Goal: Register for event/course

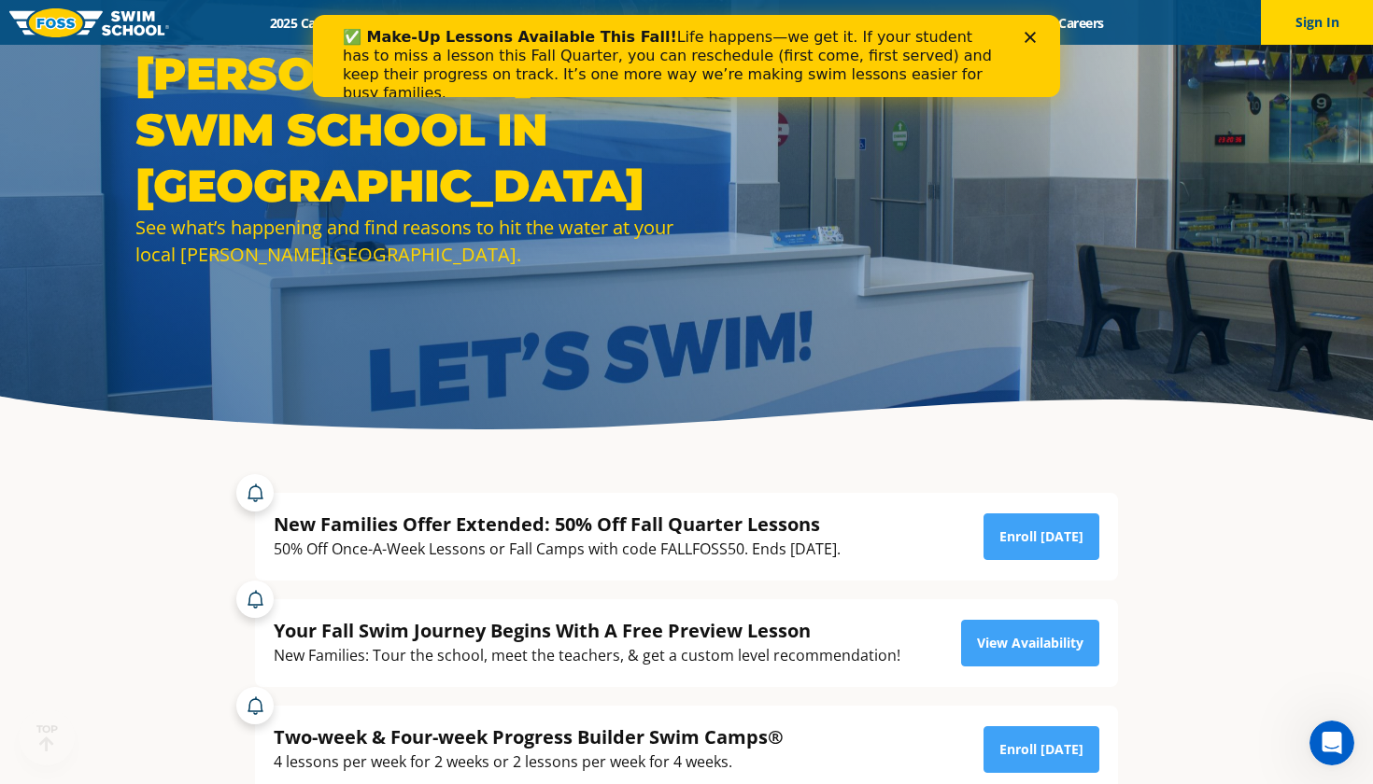
scroll to position [164, 0]
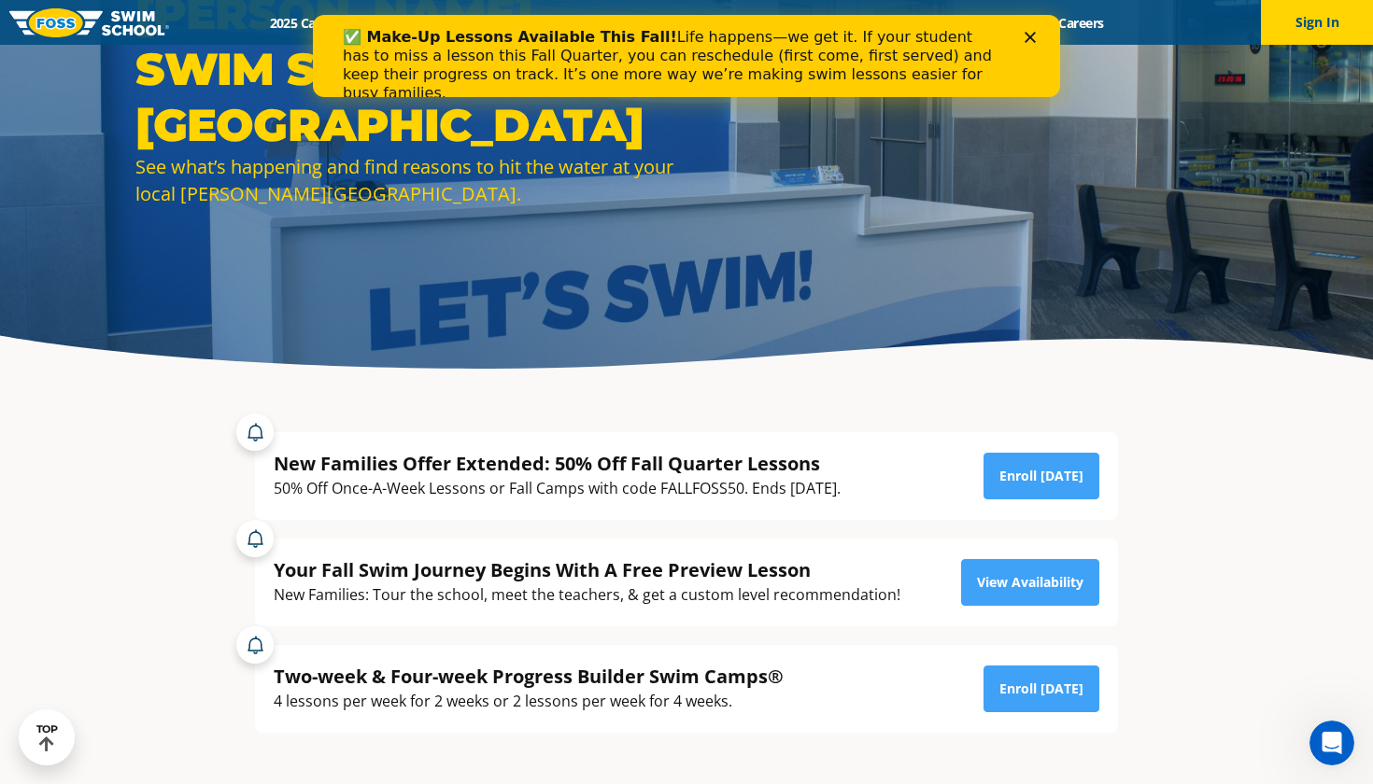
click at [735, 490] on div "50% Off Once-A-Week Lessons or Fall Camps with code FALLFOSS50. Ends October 6t…" at bounding box center [557, 488] width 567 height 25
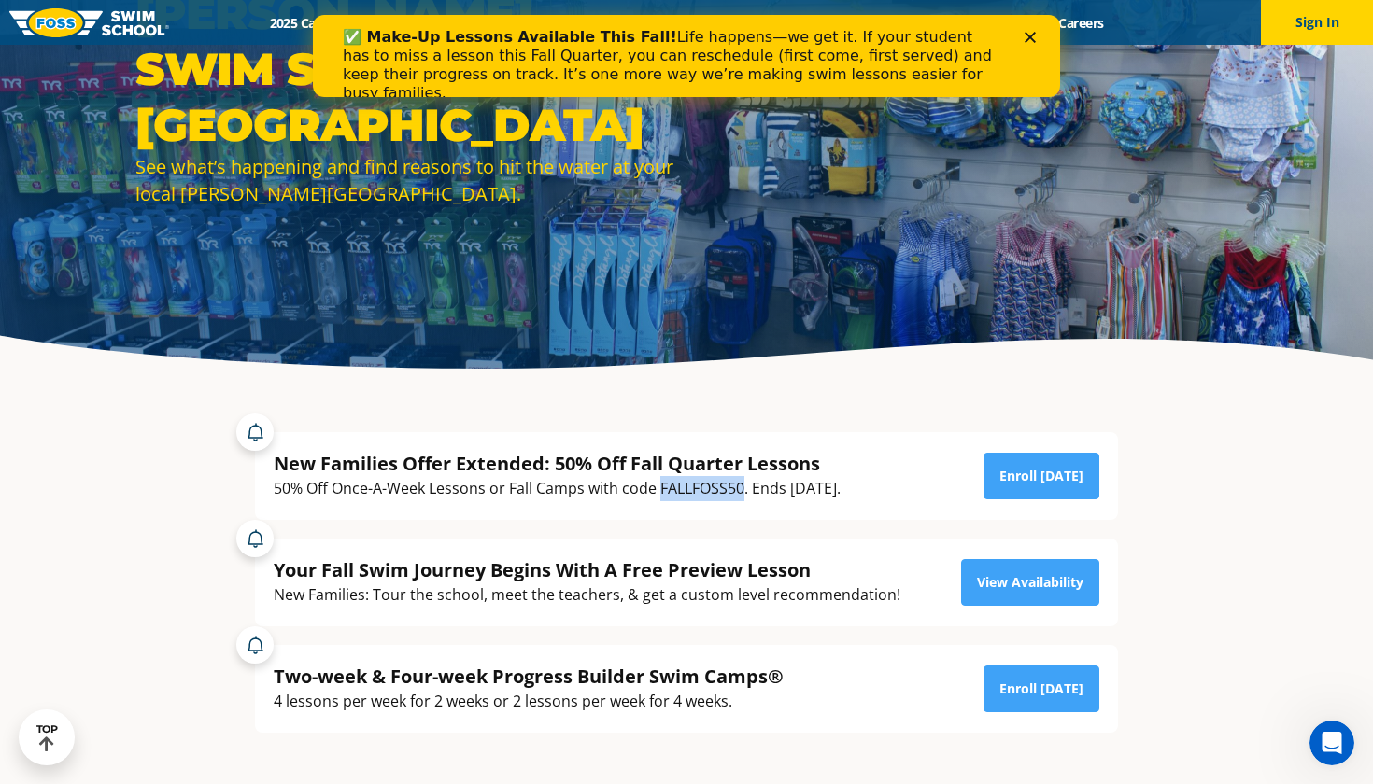
copy div "FALLFOSS50"
click at [1046, 484] on link "Enroll Today" at bounding box center [1041, 476] width 116 height 47
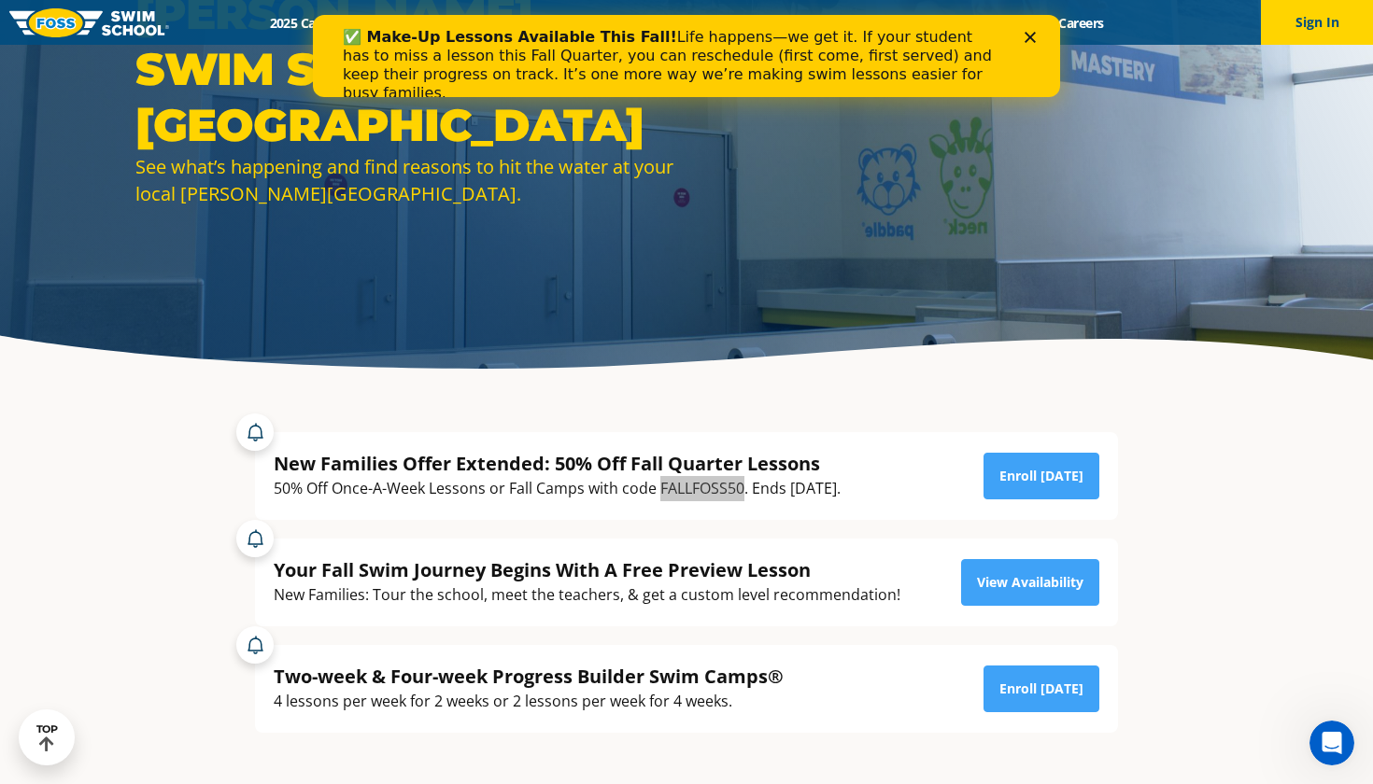
click at [1029, 39] on polygon "Close" at bounding box center [1029, 37] width 11 height 11
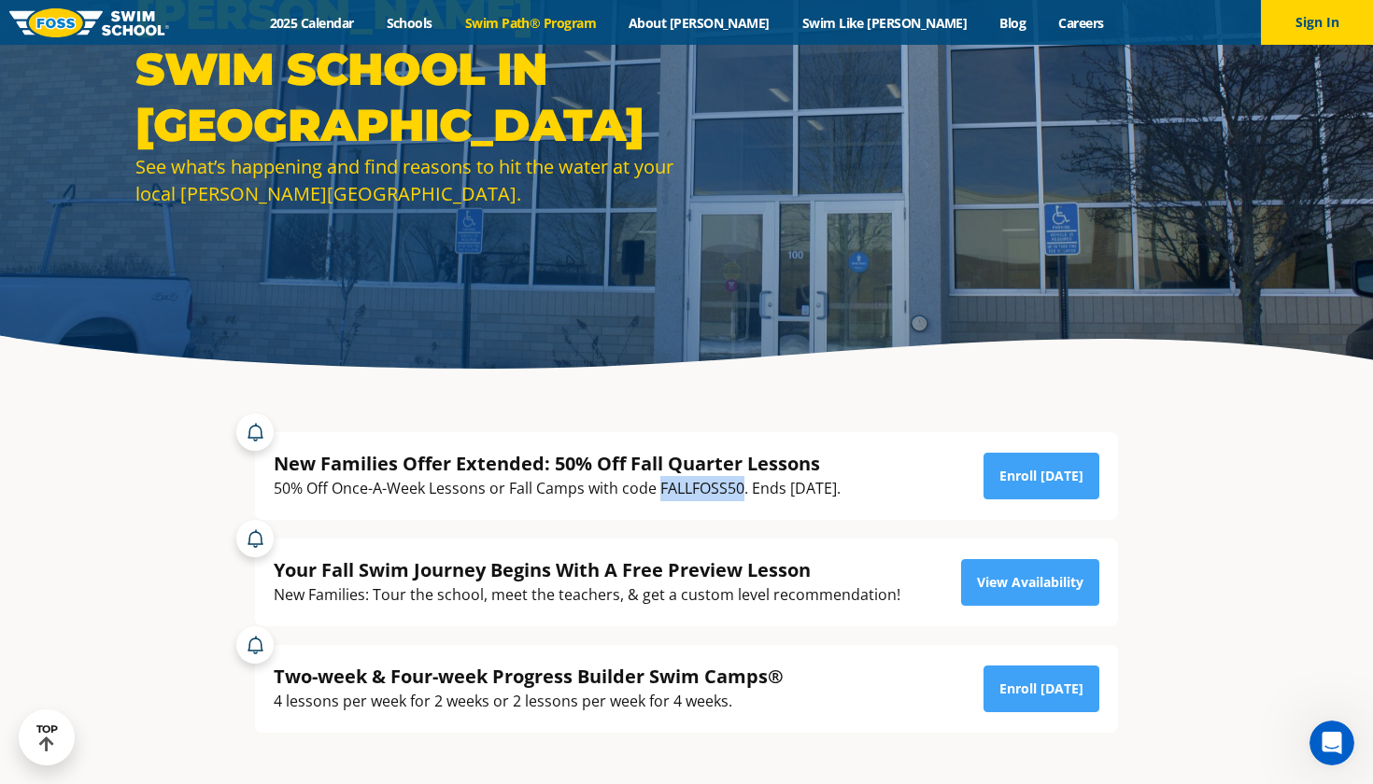
click at [612, 29] on link "Swim Path® Program" at bounding box center [529, 23] width 163 height 18
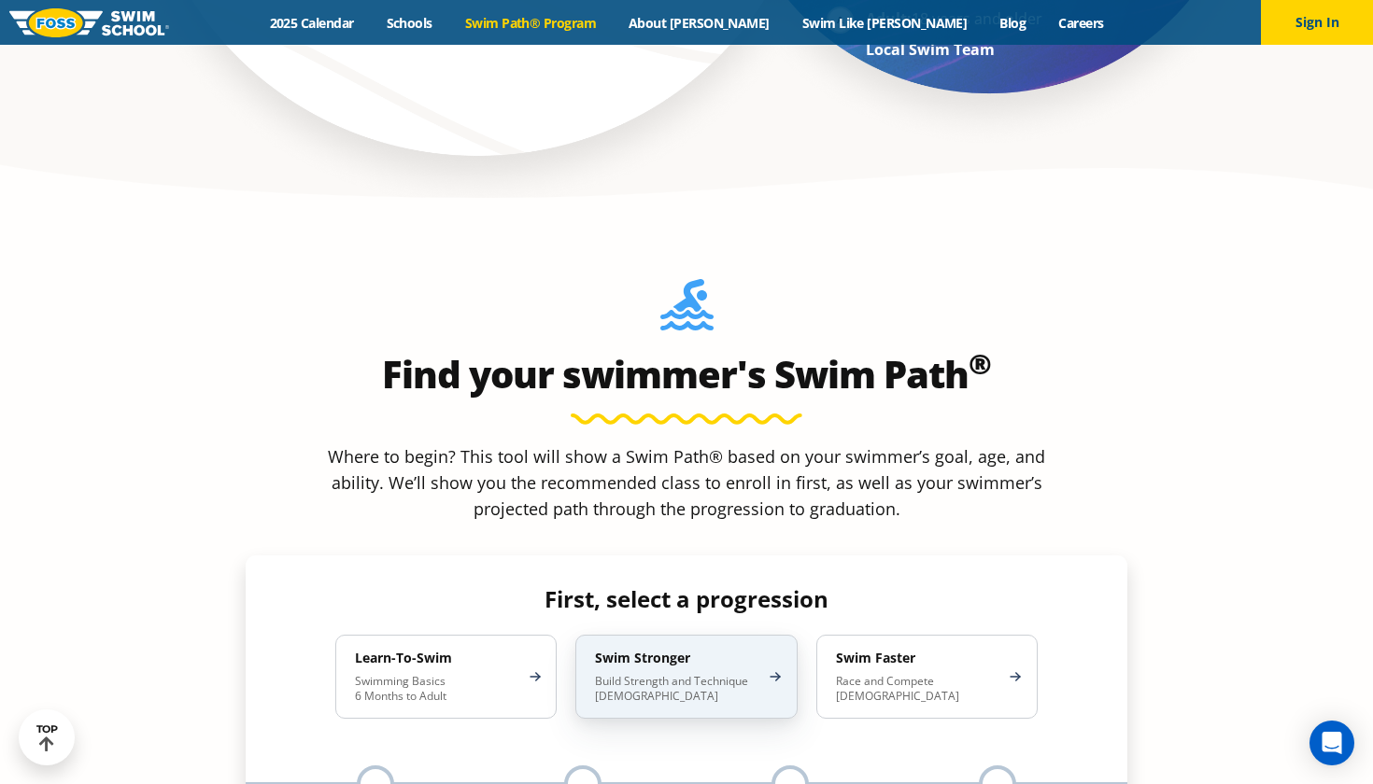
scroll to position [1529, 0]
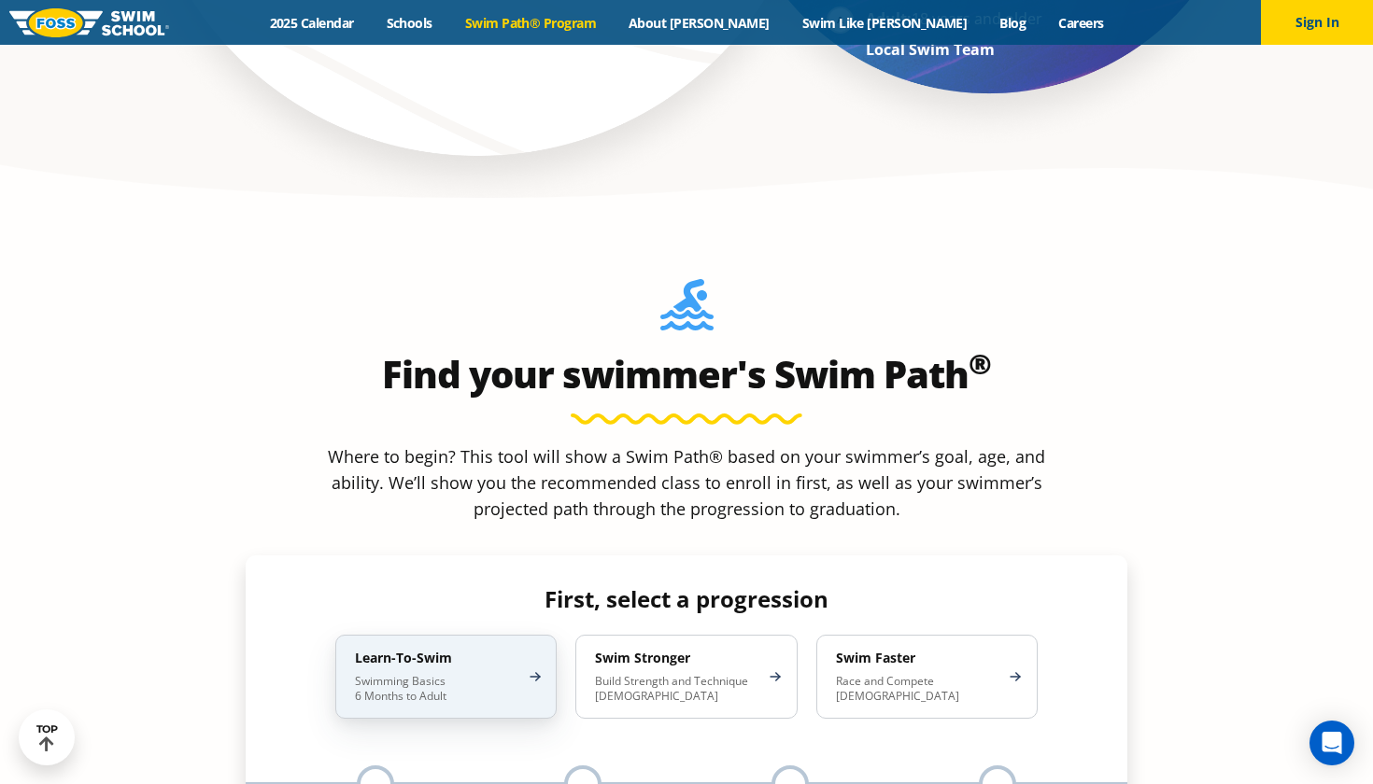
click at [474, 650] on h4 "Learn-To-Swim" at bounding box center [436, 658] width 163 height 17
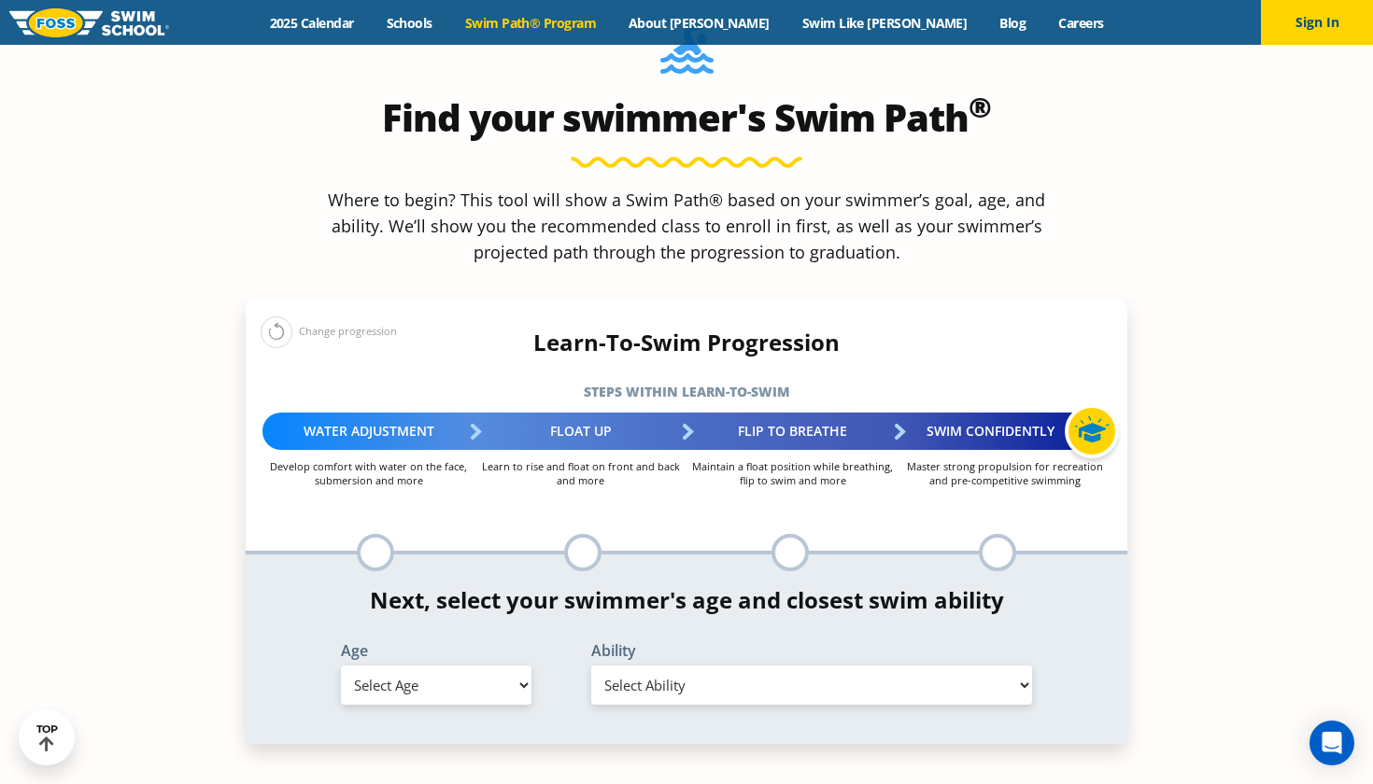
scroll to position [1786, 0]
click at [798, 534] on div at bounding box center [789, 552] width 37 height 37
click at [797, 534] on div at bounding box center [789, 552] width 37 height 37
select select "6-years"
select select "6-years-in-open-water-able-to-swim-for-at-least-15-ft-back-to-safety-while-flip…"
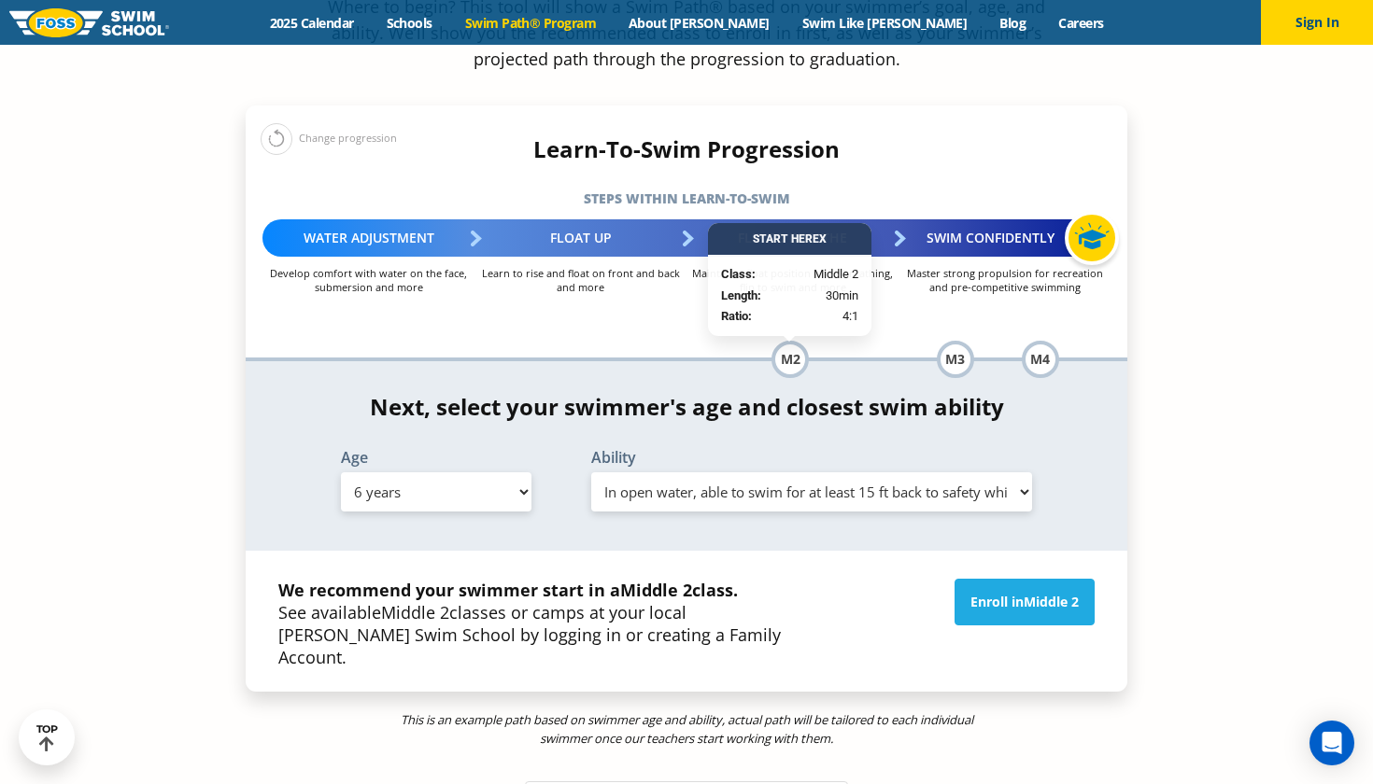
scroll to position [1979, 0]
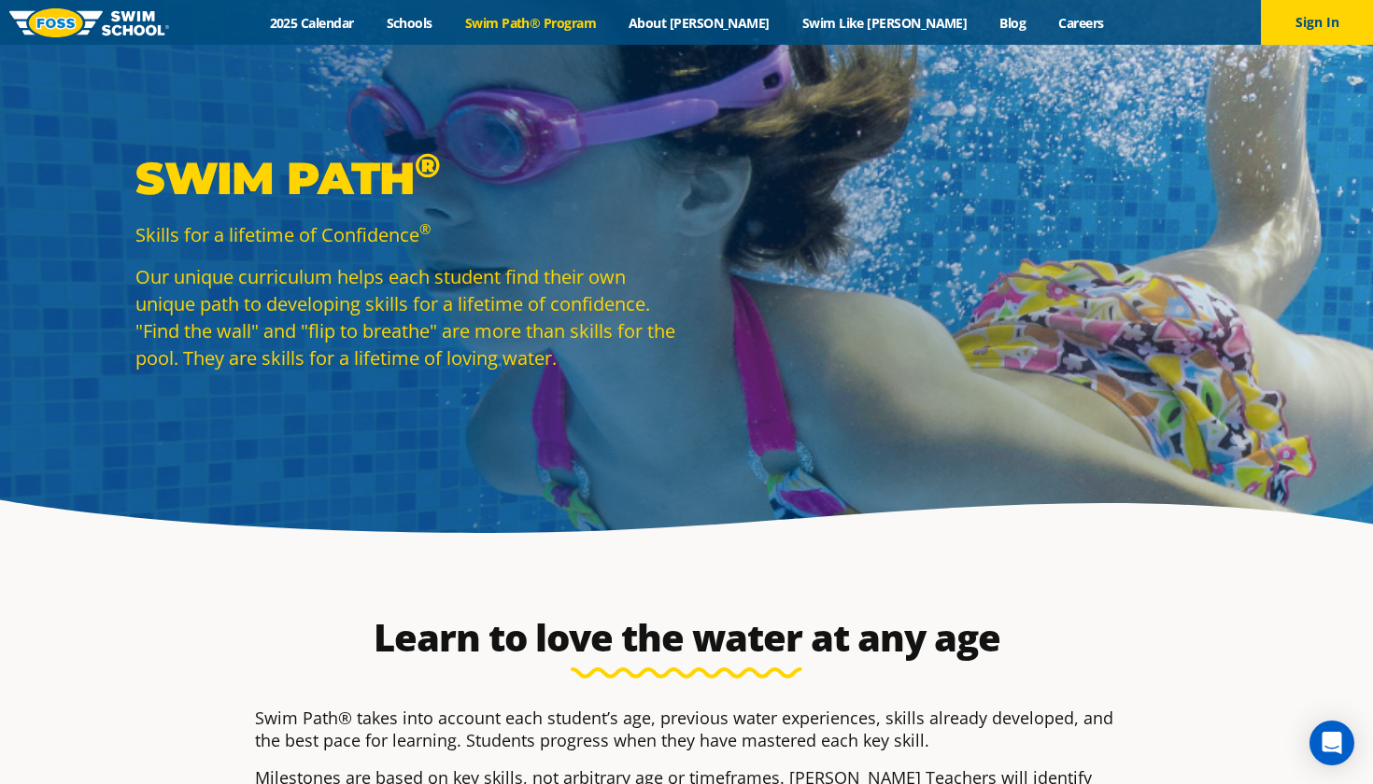
scroll to position [0, 0]
click at [554, 27] on link "Swim Path® Program" at bounding box center [529, 23] width 163 height 18
click at [1337, 12] on button "Sign In" at bounding box center [1317, 22] width 112 height 45
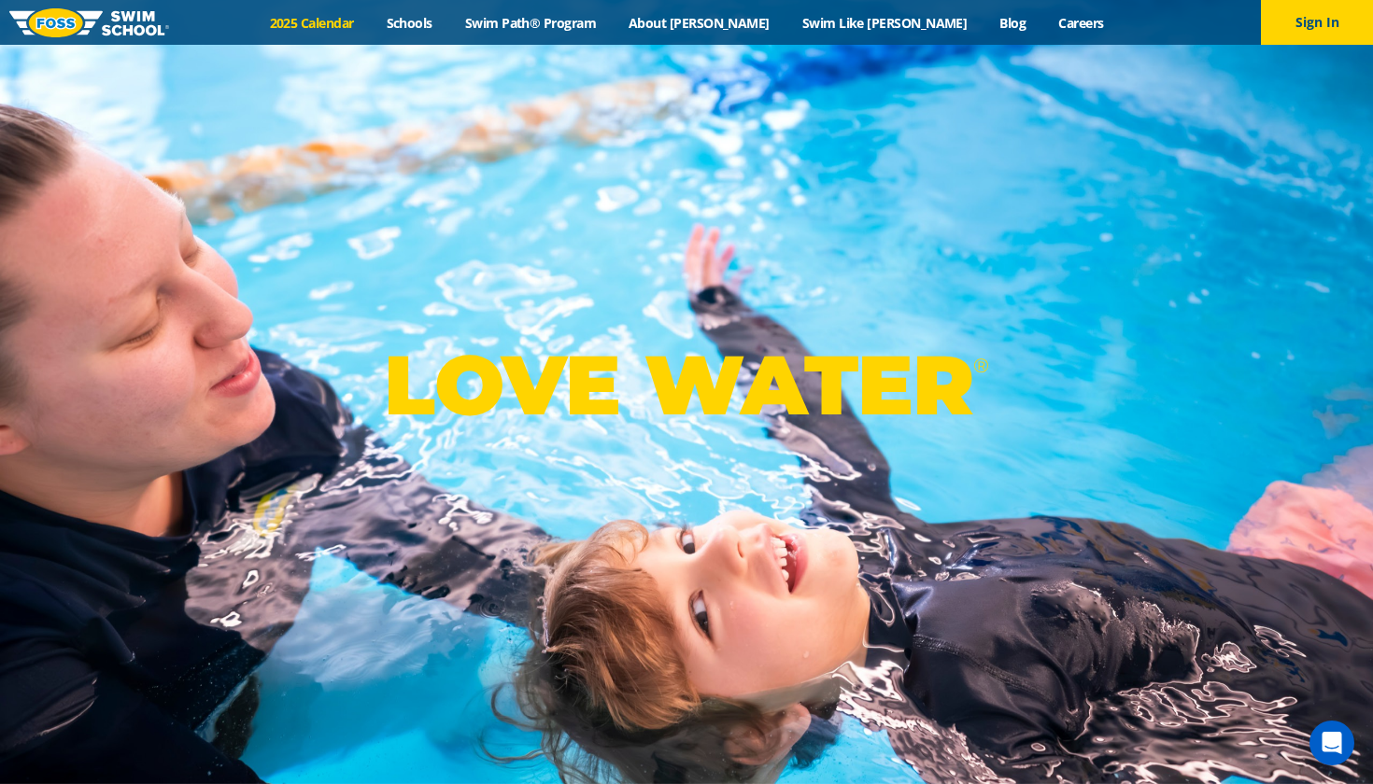
click at [370, 15] on link "2025 Calendar" at bounding box center [311, 23] width 117 height 18
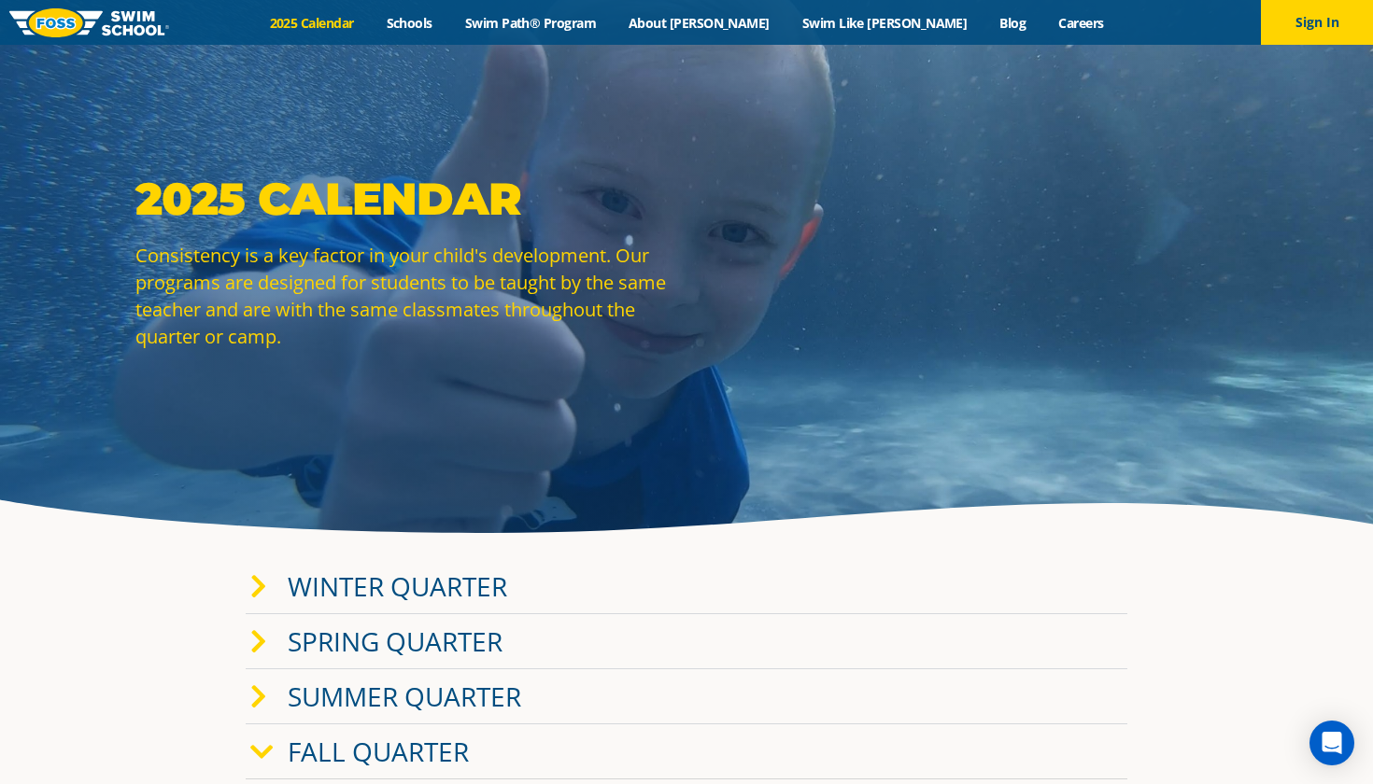
click at [252, 586] on icon at bounding box center [258, 587] width 17 height 26
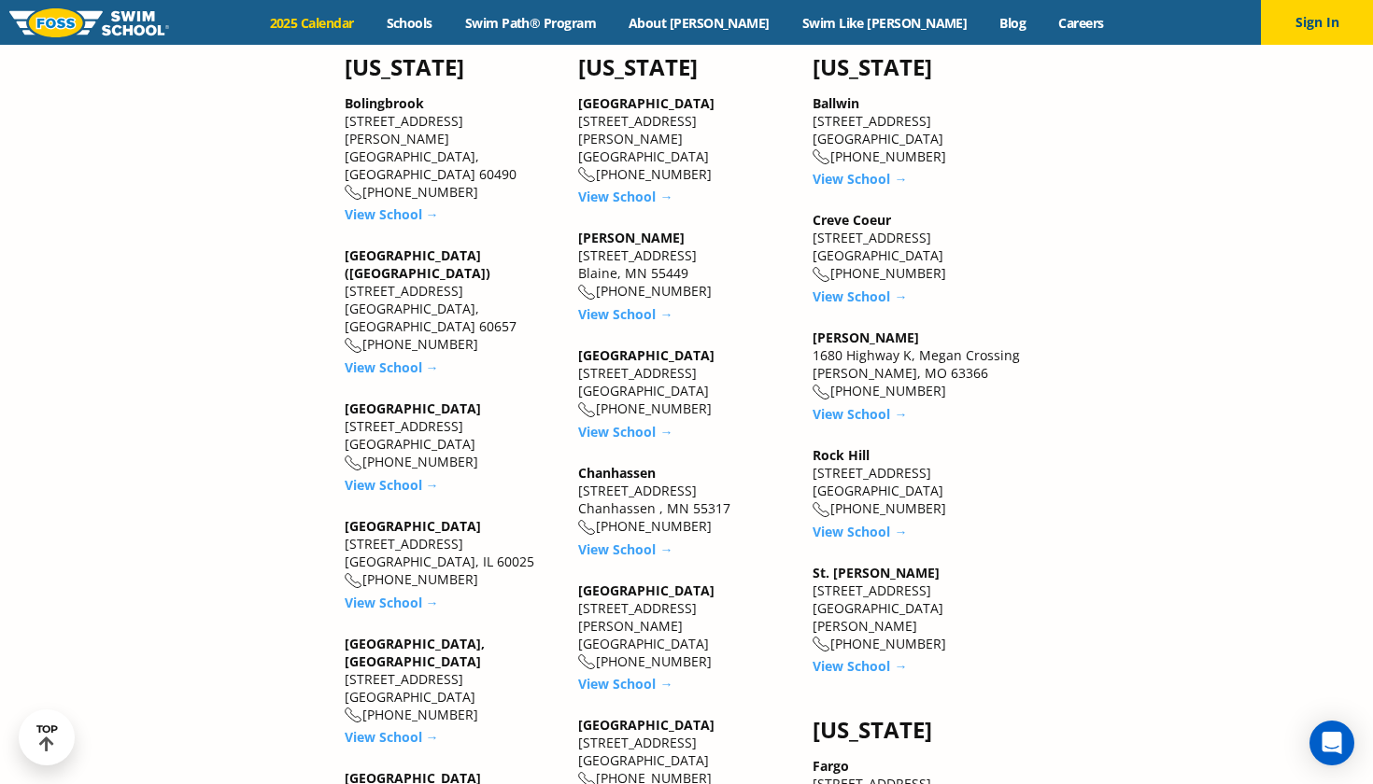
scroll to position [2116, 0]
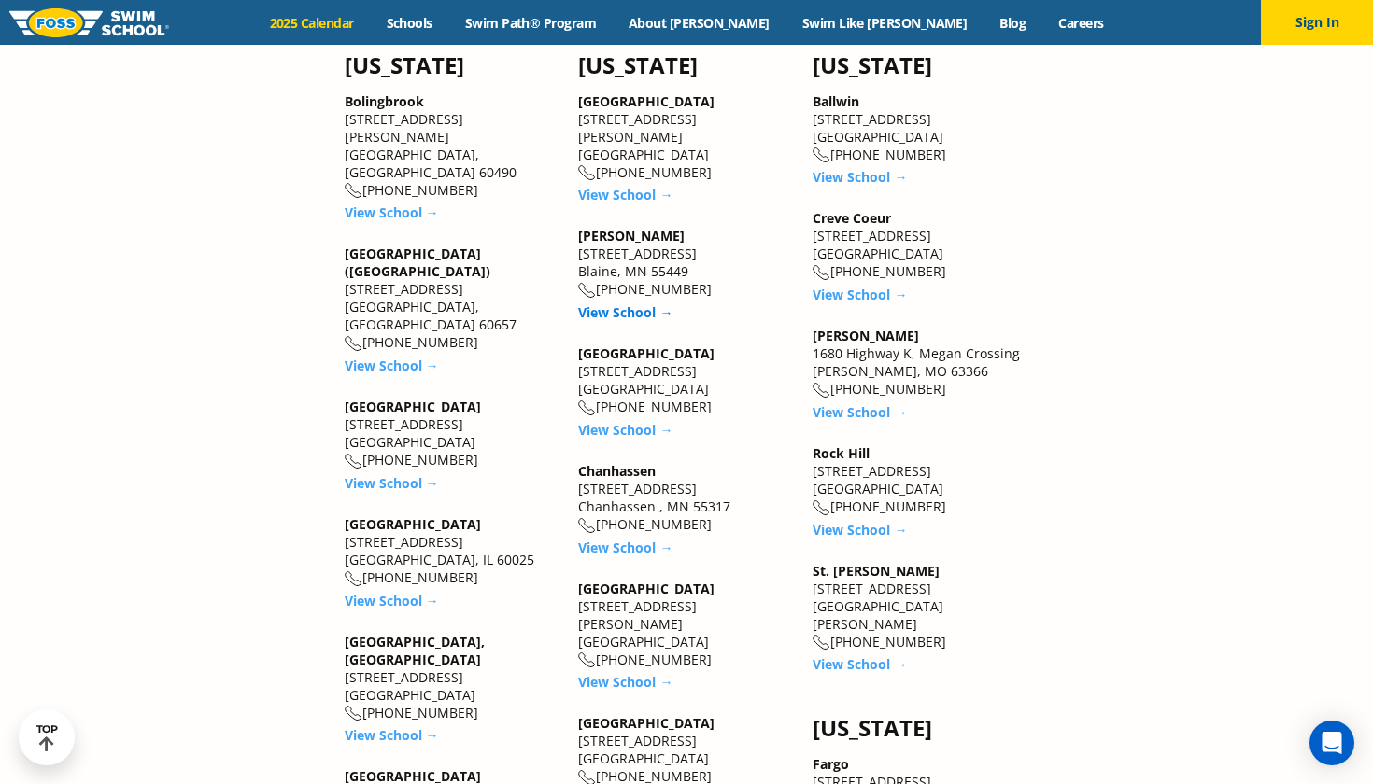
click at [634, 304] on link "View School →" at bounding box center [625, 313] width 94 height 18
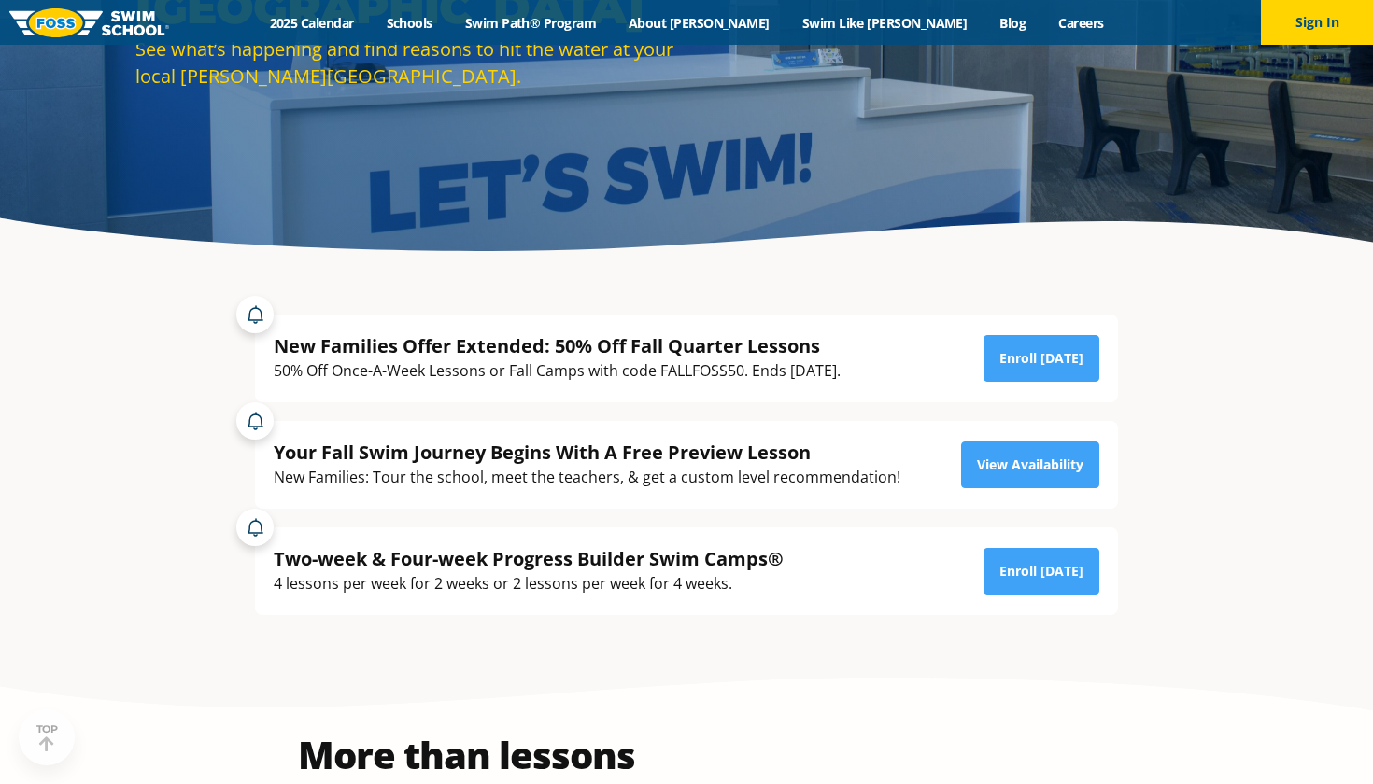
scroll to position [304, 0]
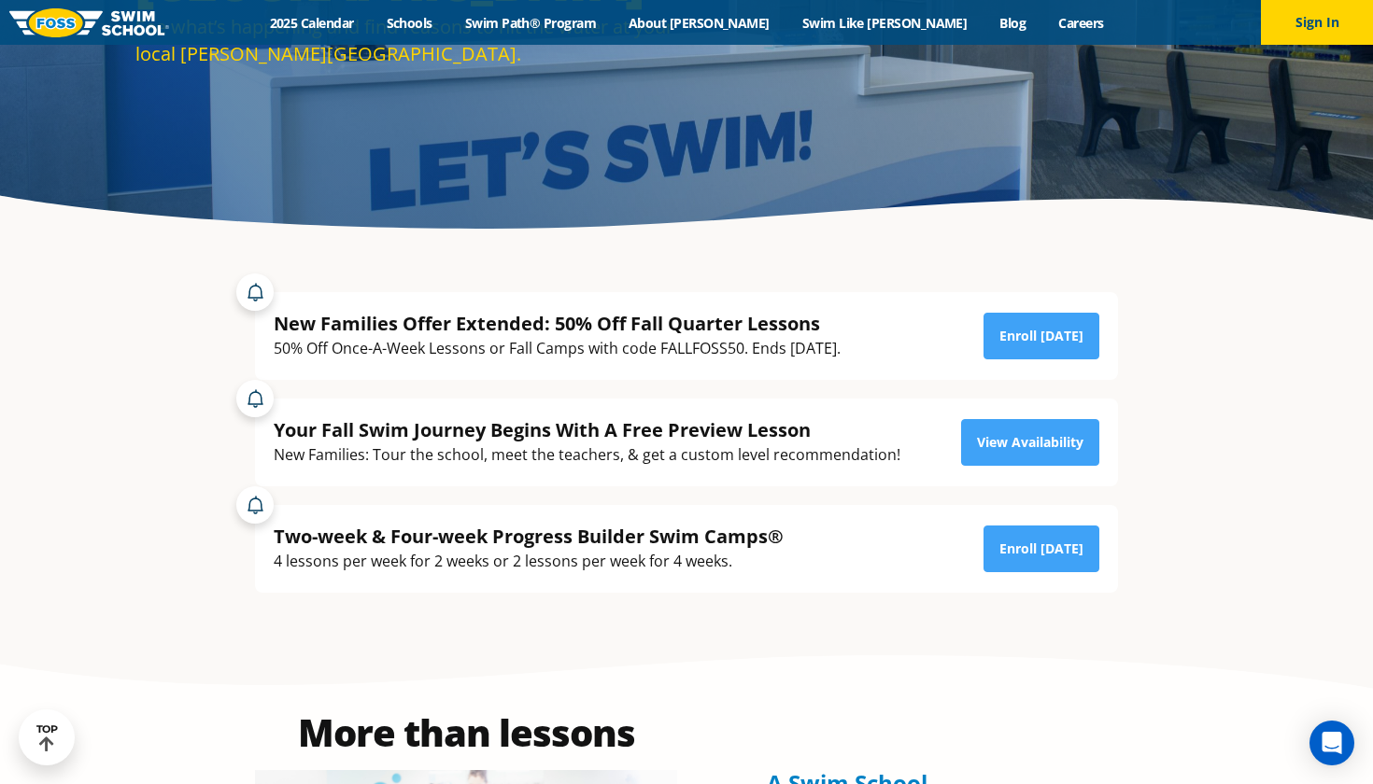
click at [1050, 310] on div "New Families Offer Extended: 50% Off Fall Quarter Lessons 50% Off Once-A-Week L…" at bounding box center [686, 336] width 863 height 88
click at [1050, 321] on link "Enroll Today" at bounding box center [1041, 336] width 116 height 47
